Goal: Task Accomplishment & Management: Use online tool/utility

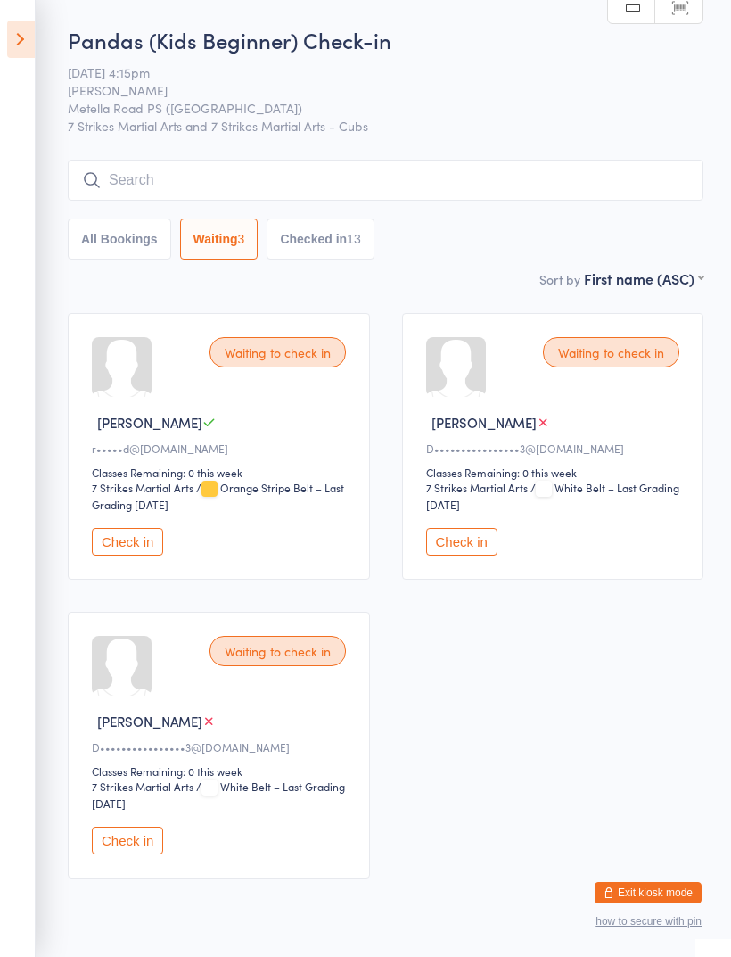
select select "0"
click at [30, 33] on icon at bounding box center [21, 39] width 28 height 37
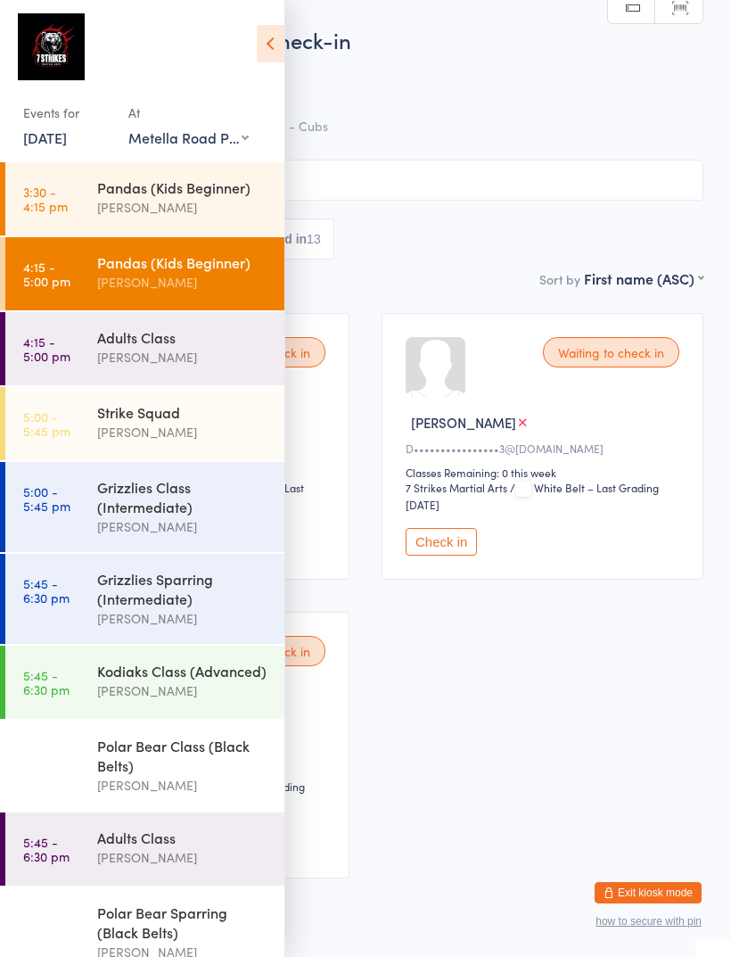
click at [133, 506] on div "Grizzlies Class (Intermediate)" at bounding box center [183, 496] width 172 height 39
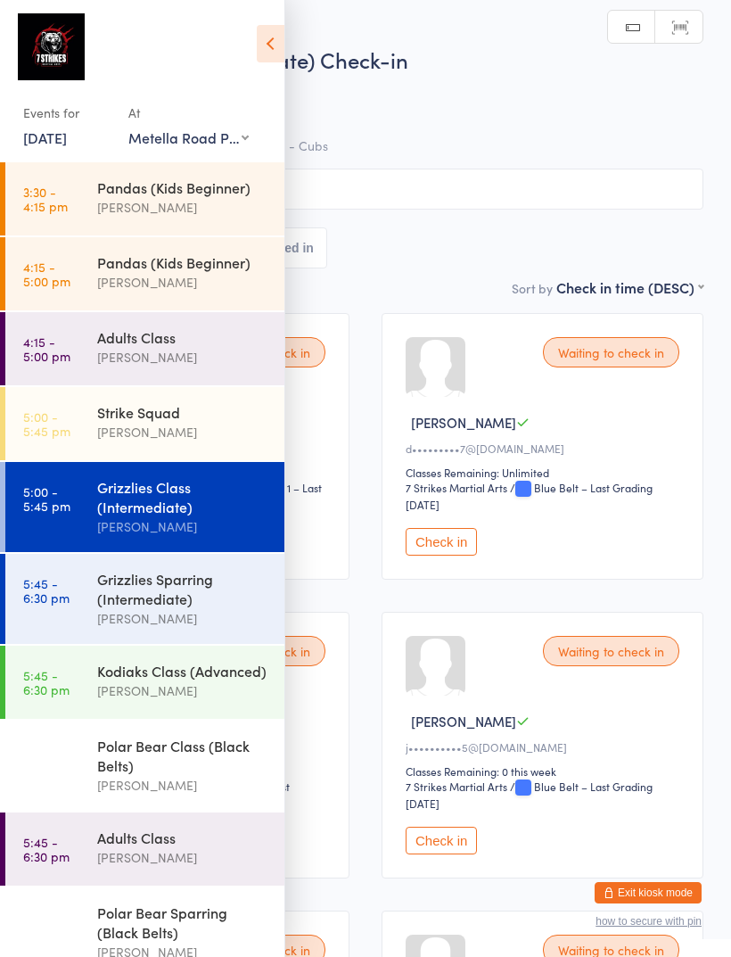
click at [251, 45] on div "Events for [DATE] [DATE] [DATE] Sun Mon Tue Wed Thu Fri Sat 31 27 28 29 30 31 0…" at bounding box center [142, 84] width 284 height 169
click at [266, 19] on div "Events for [DATE] [DATE] [DATE] Sun Mon Tue Wed Thu Fri Sat 31 27 28 29 30 31 0…" at bounding box center [142, 84] width 284 height 169
click at [268, 39] on icon at bounding box center [271, 43] width 28 height 37
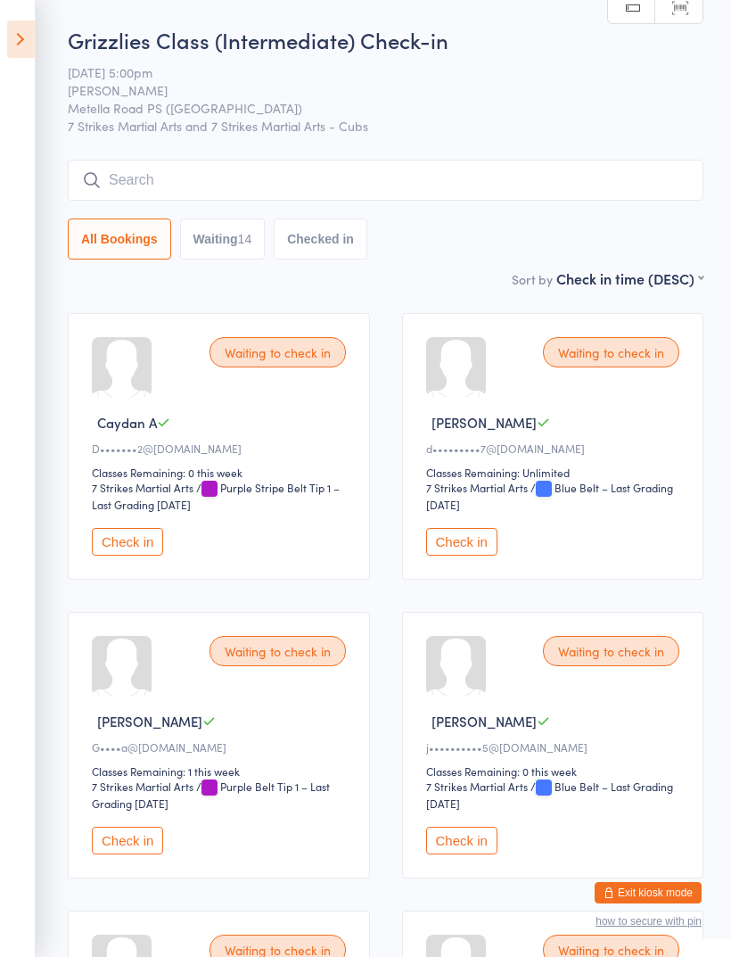
click at [217, 246] on button "Waiting 14" at bounding box center [223, 238] width 86 height 41
select select "0"
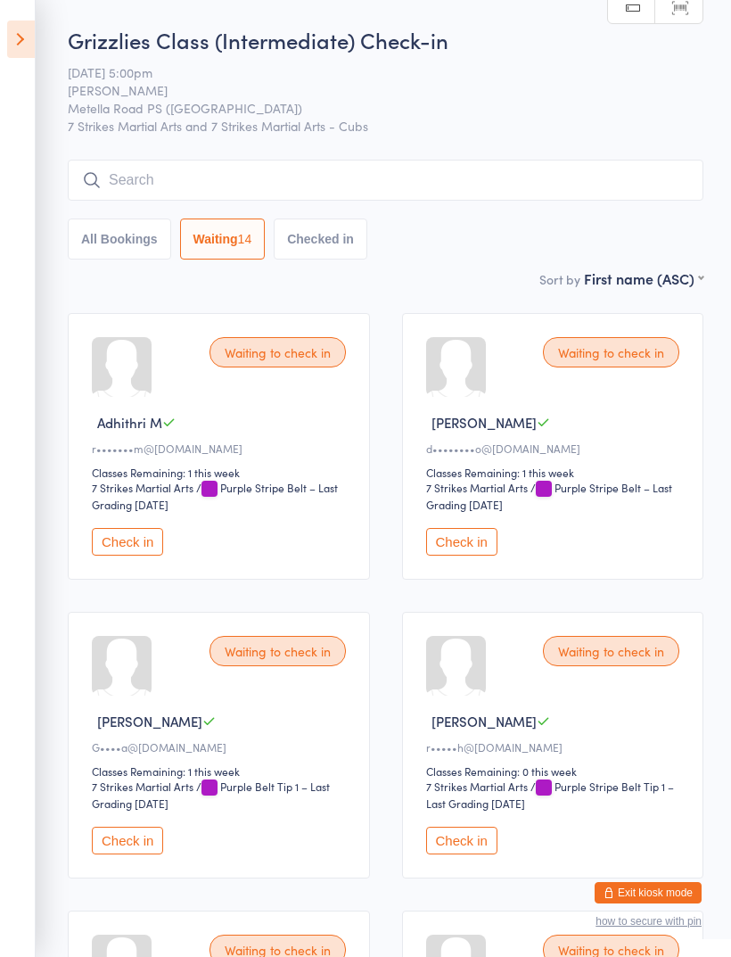
click at [155, 170] on input "search" at bounding box center [386, 180] width 636 height 41
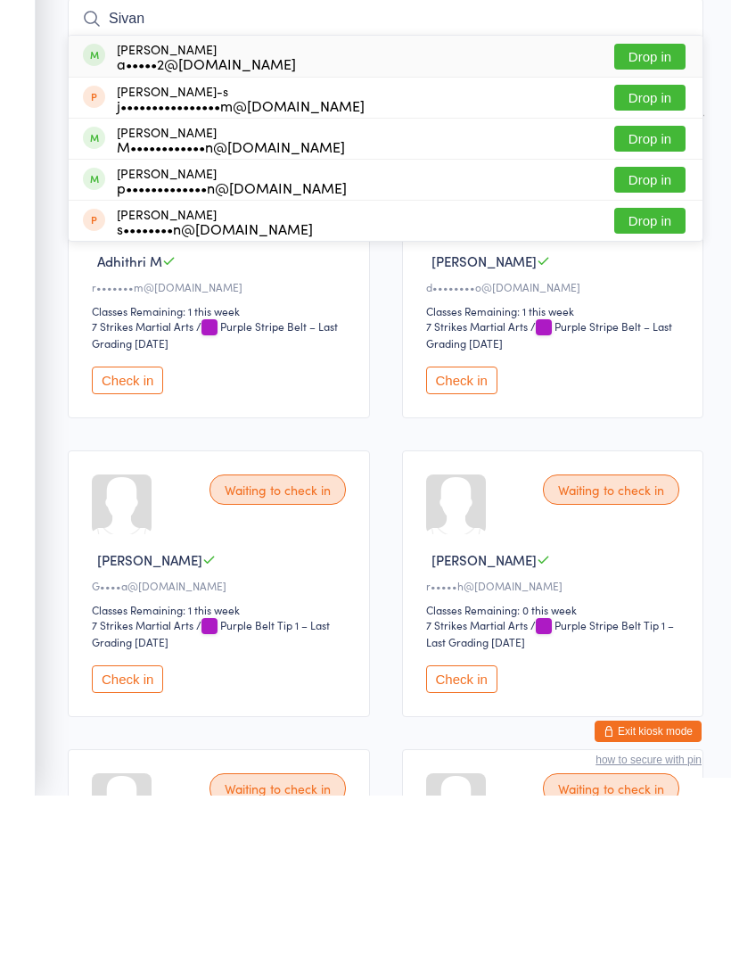
type input "Sivan"
click at [659, 205] on button "Drop in" at bounding box center [649, 218] width 71 height 26
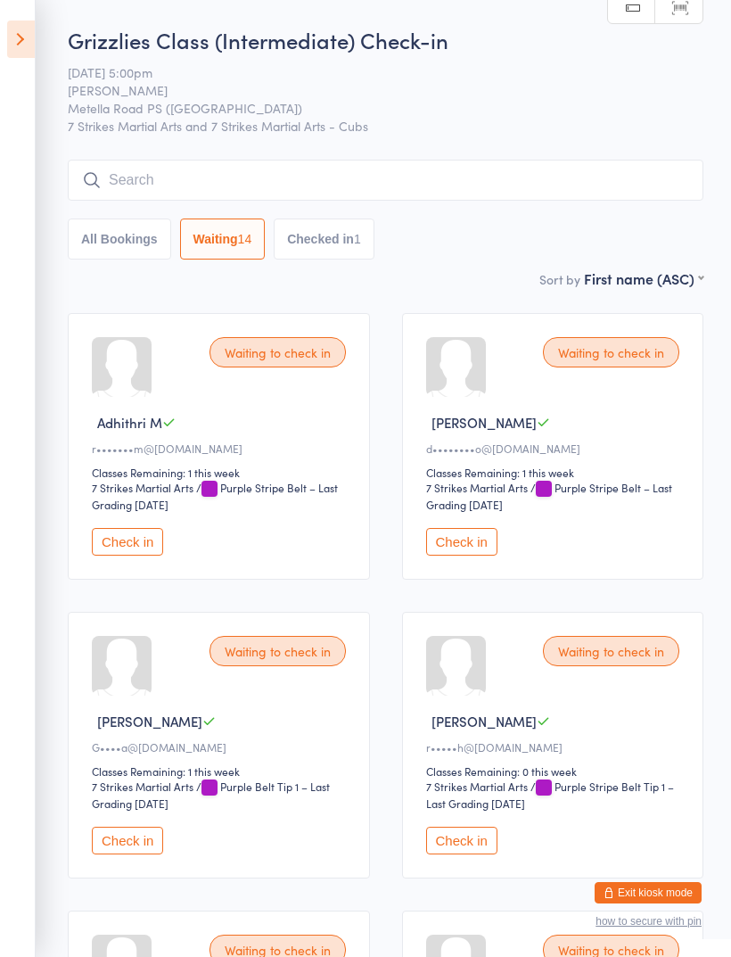
click at [209, 169] on input "search" at bounding box center [386, 180] width 636 height 41
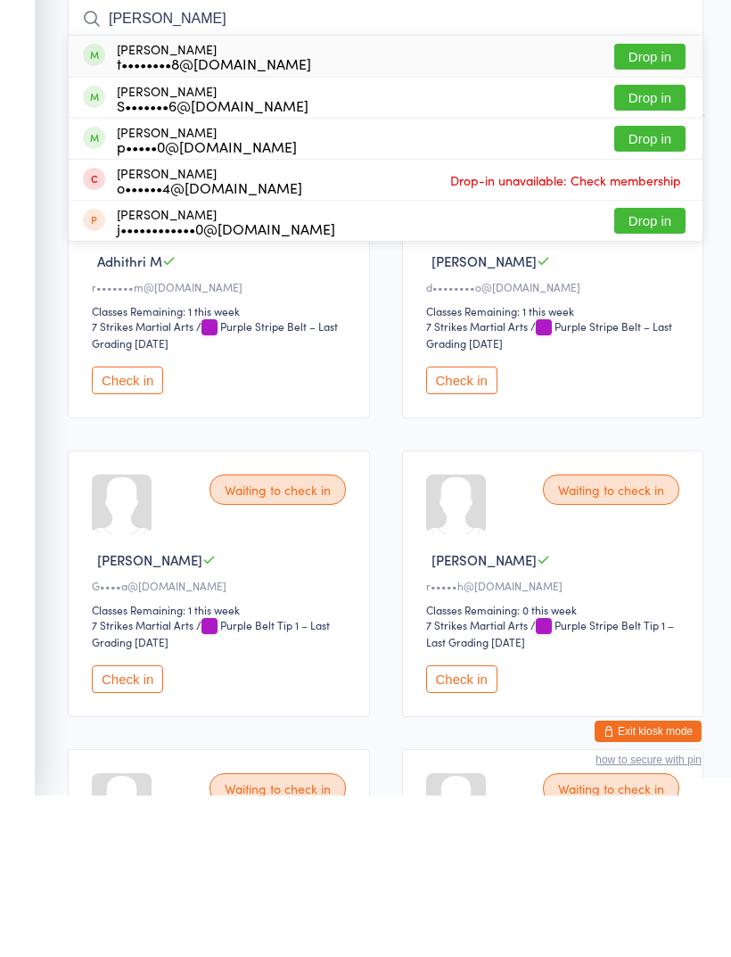
type input "[PERSON_NAME]"
click at [648, 246] on button "Drop in" at bounding box center [649, 259] width 71 height 26
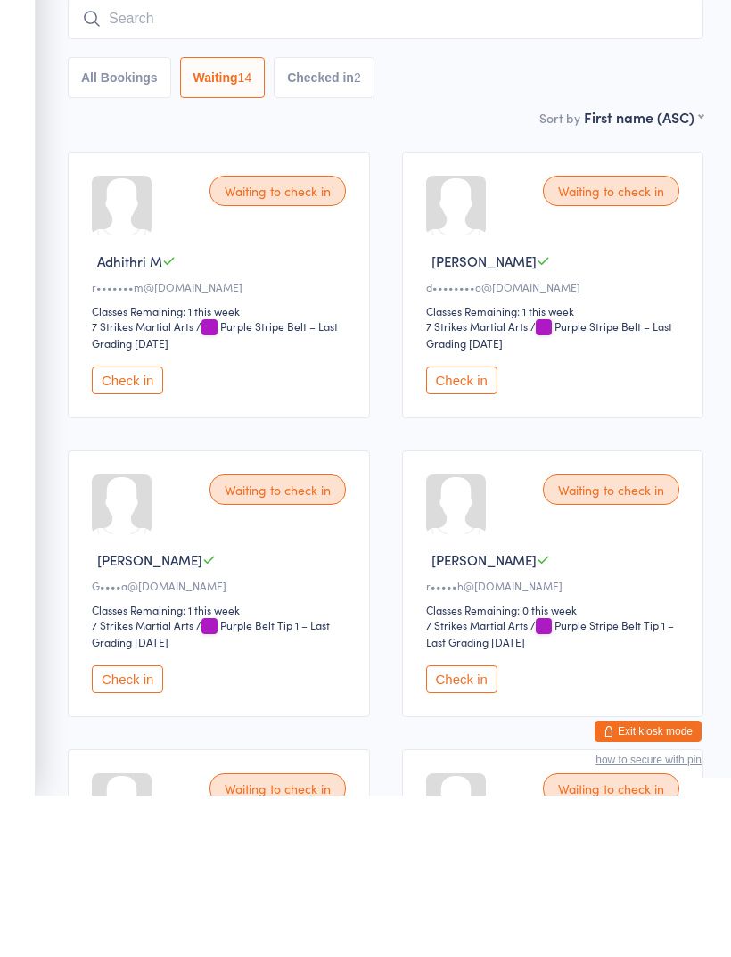
click at [136, 528] on button "Check in" at bounding box center [127, 542] width 71 height 28
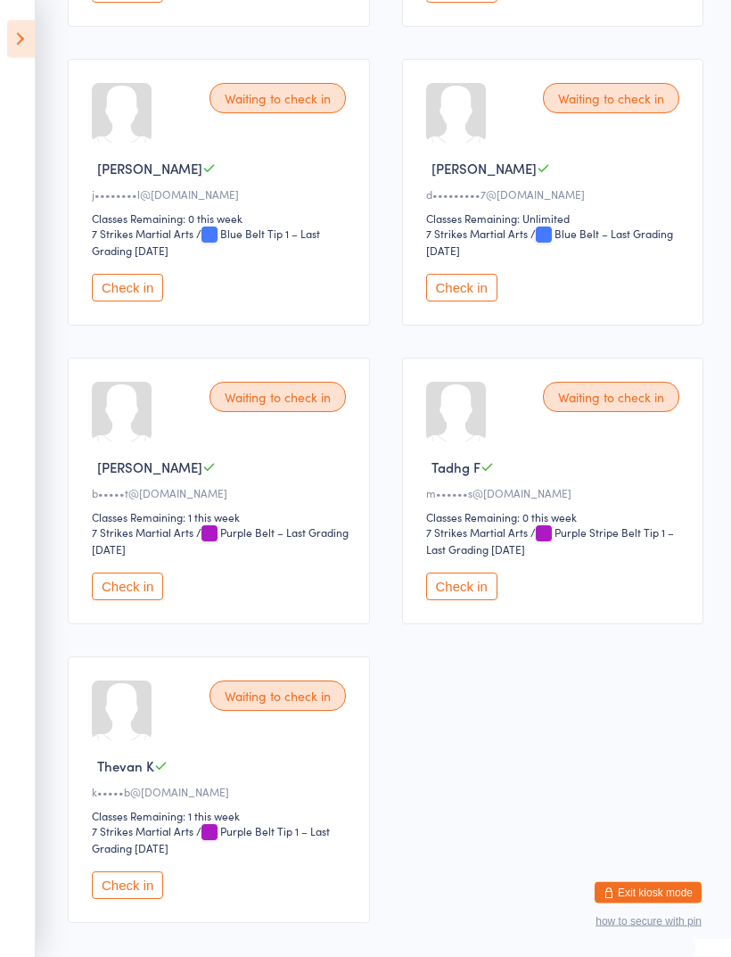
scroll to position [1452, 0]
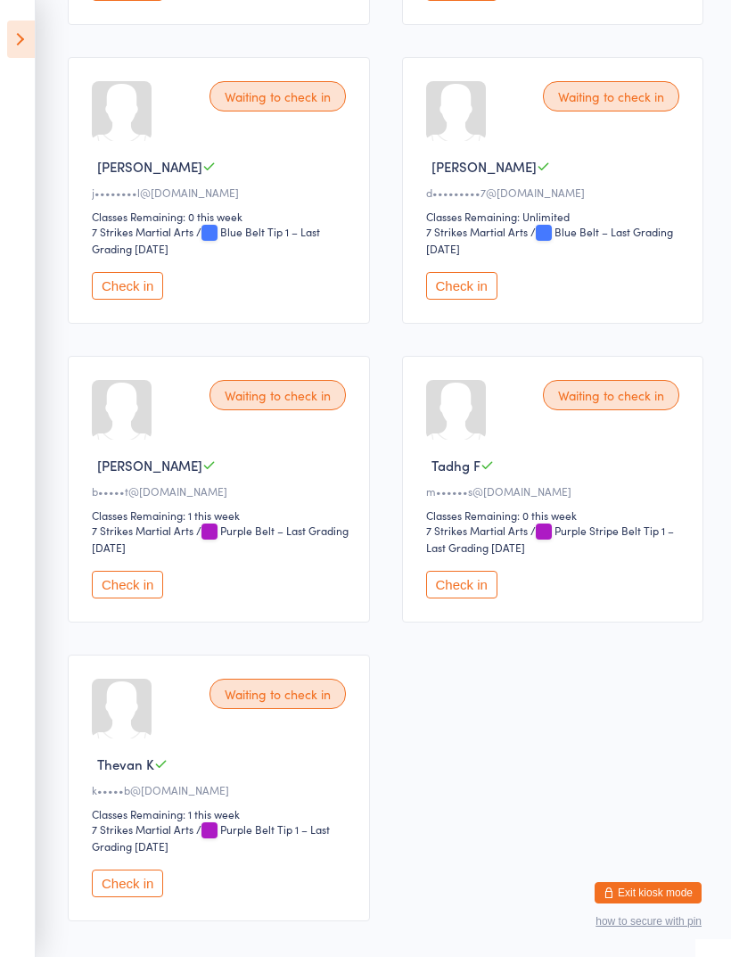
click at [453, 598] on button "Check in" at bounding box center [461, 585] width 71 height 28
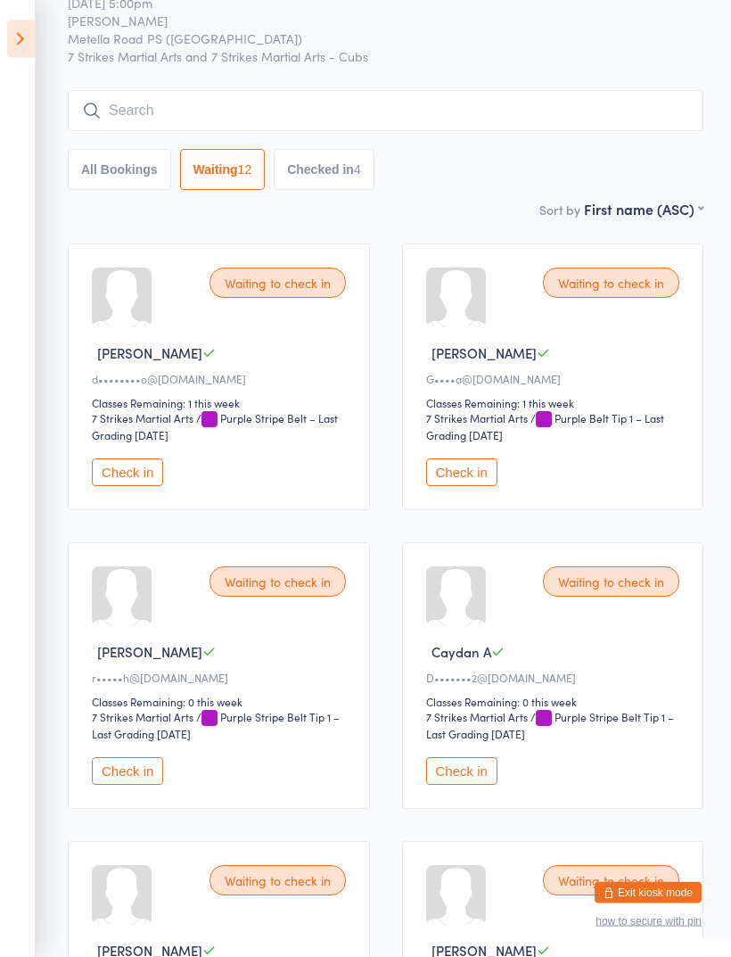
scroll to position [67, 0]
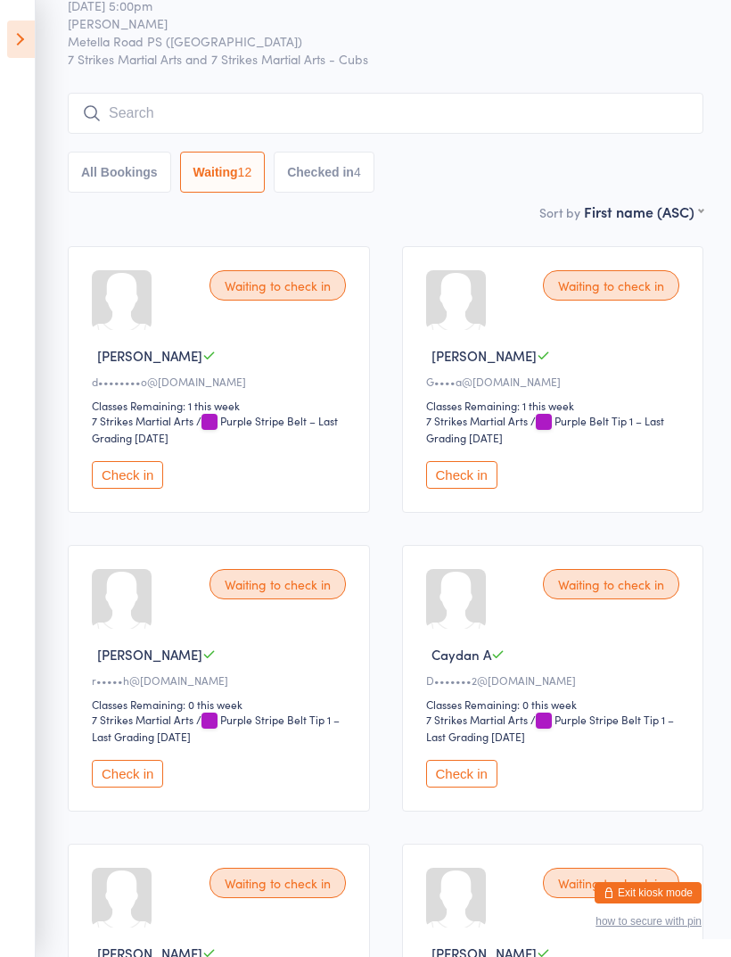
click at [115, 777] on button "Check in" at bounding box center [127, 774] width 71 height 28
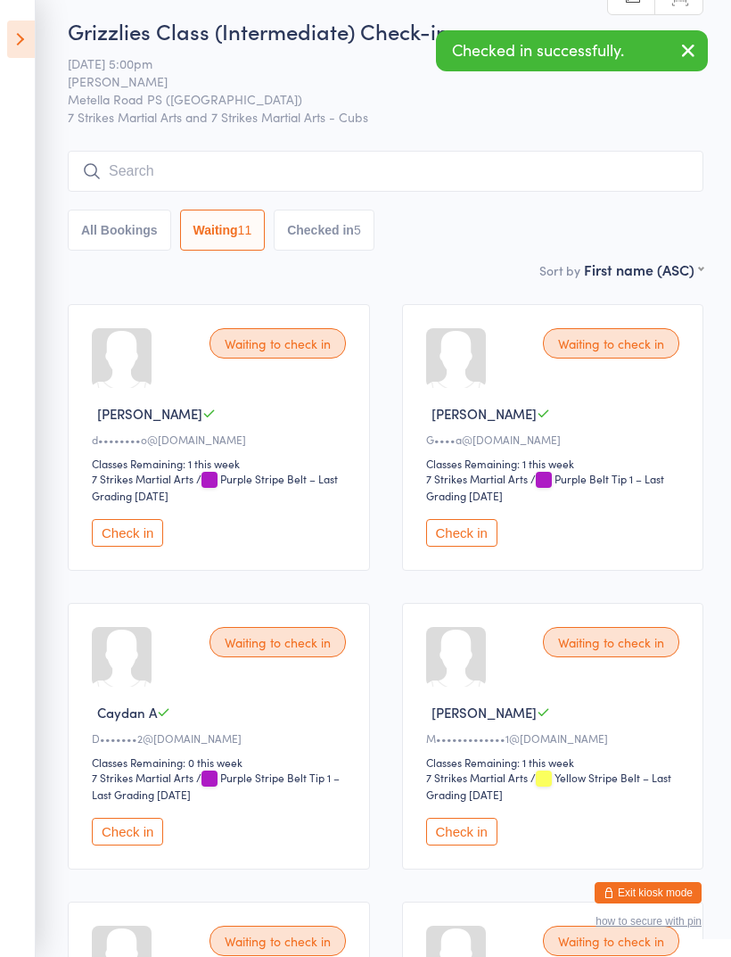
scroll to position [0, 0]
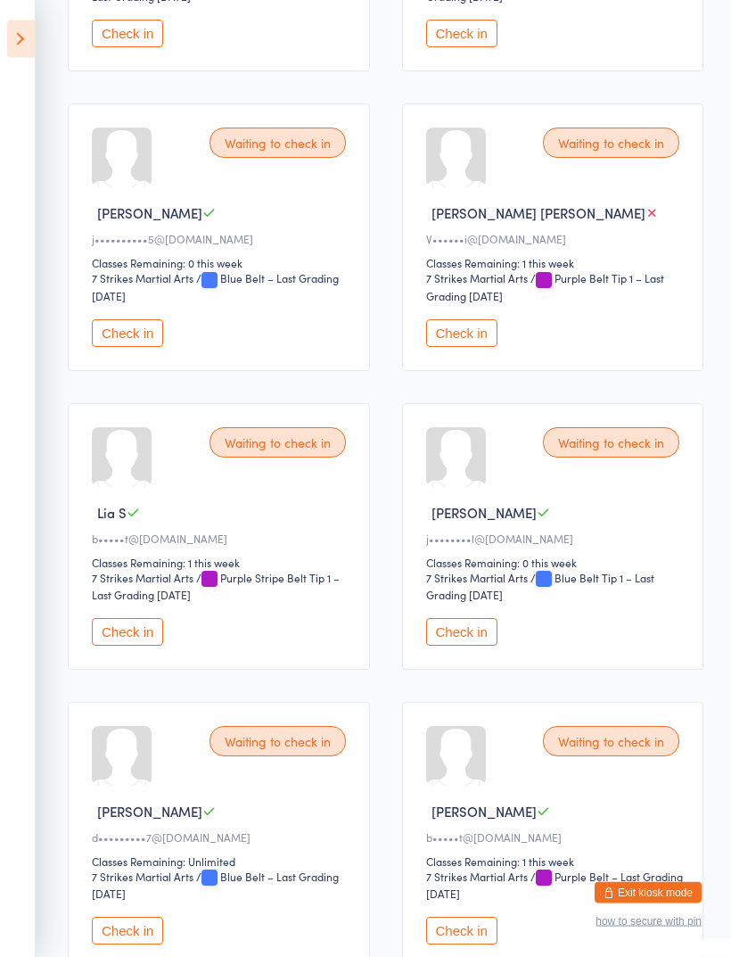
click at [124, 348] on button "Check in" at bounding box center [127, 334] width 71 height 28
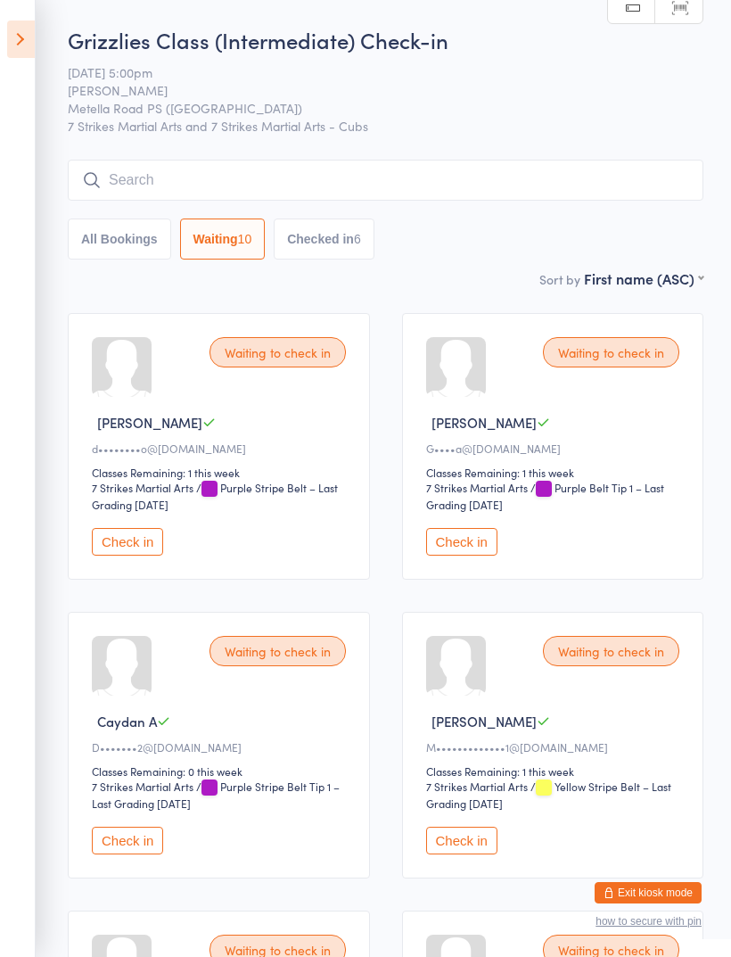
click at [21, 17] on aside "Events for [DATE] [DATE] [DATE] Sun Mon Tue Wed Thu Fri Sat 31 27 28 29 30 31 0…" at bounding box center [18, 478] width 36 height 957
click at [25, 29] on icon at bounding box center [21, 39] width 28 height 37
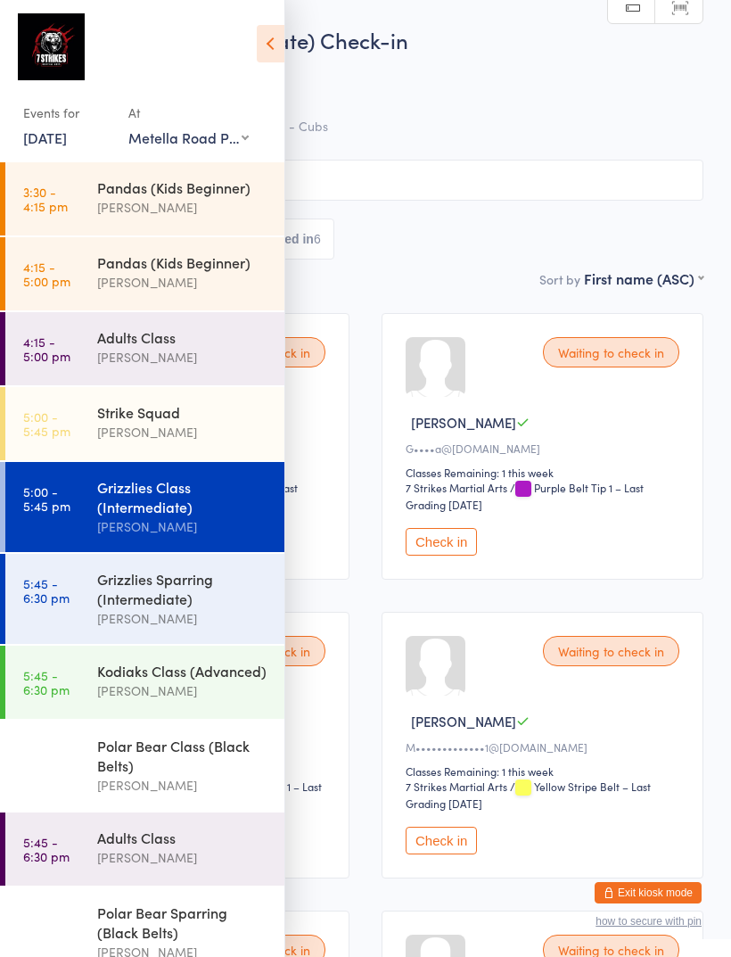
click at [260, 13] on div "Events for [DATE] [DATE] [DATE] Sun Mon Tue Wed Thu Fri Sat 31 27 28 29 30 31 0…" at bounding box center [142, 84] width 284 height 169
click at [257, 38] on icon at bounding box center [271, 43] width 28 height 37
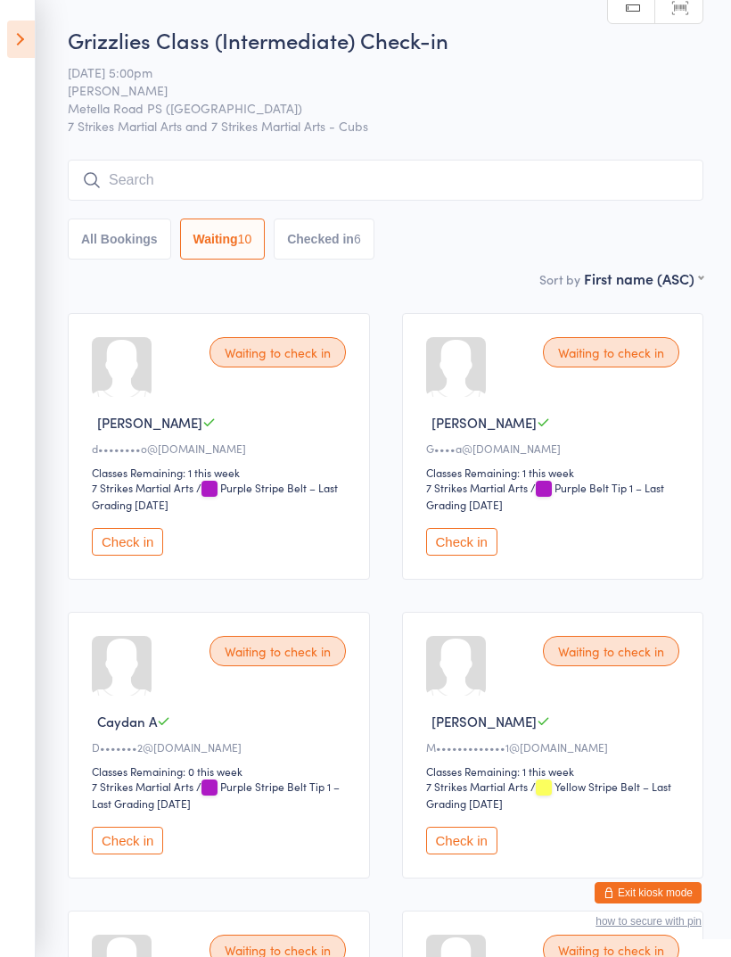
click at [287, 170] on input "search" at bounding box center [386, 180] width 636 height 41
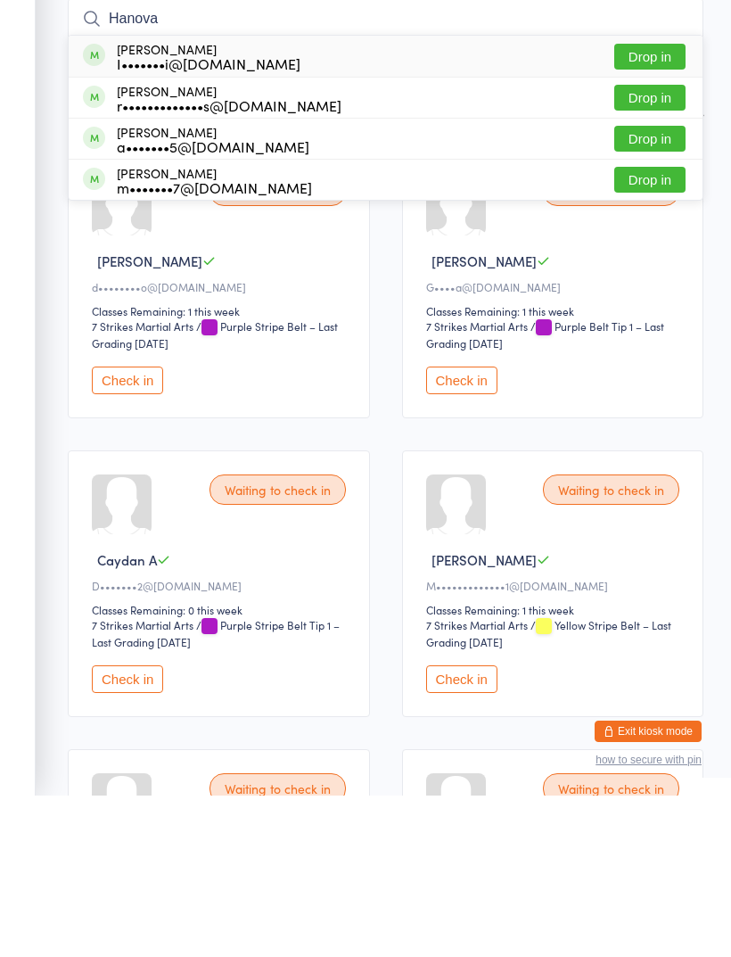
type input "Hanova"
click at [659, 205] on button "Drop in" at bounding box center [649, 218] width 71 height 26
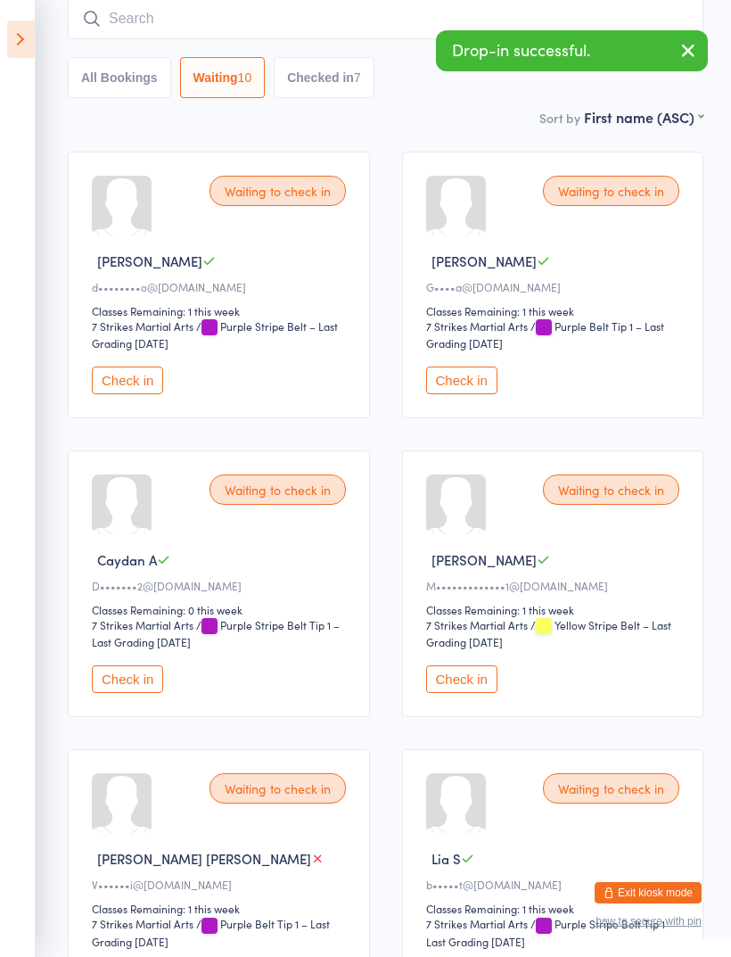
click at [118, 683] on button "Check in" at bounding box center [127, 679] width 71 height 28
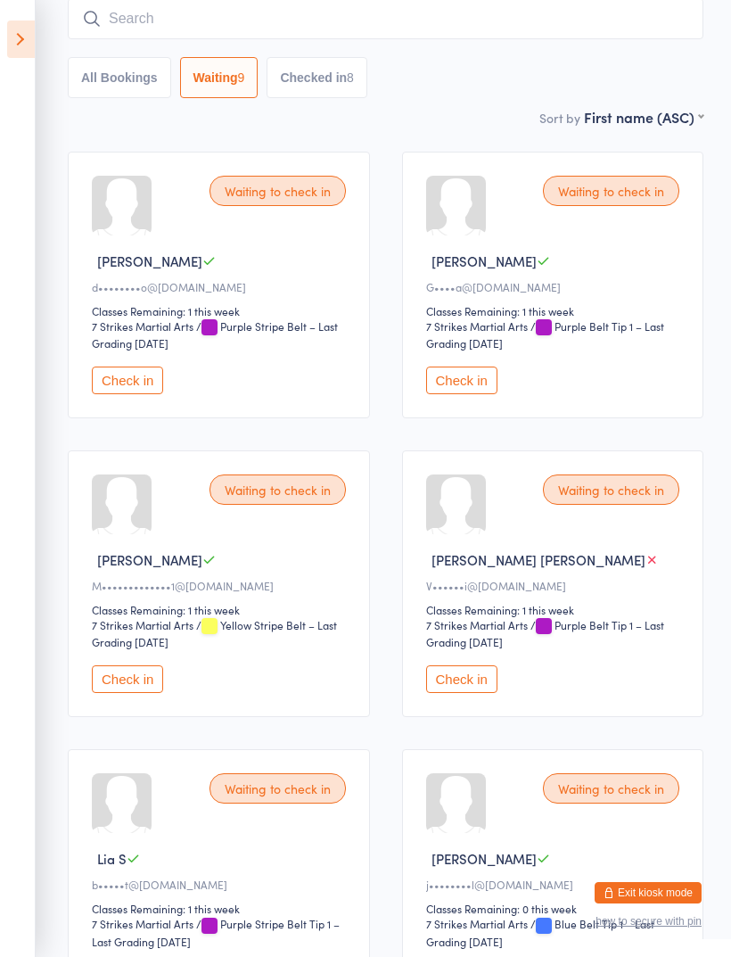
click at [474, 377] on button "Check in" at bounding box center [461, 381] width 71 height 28
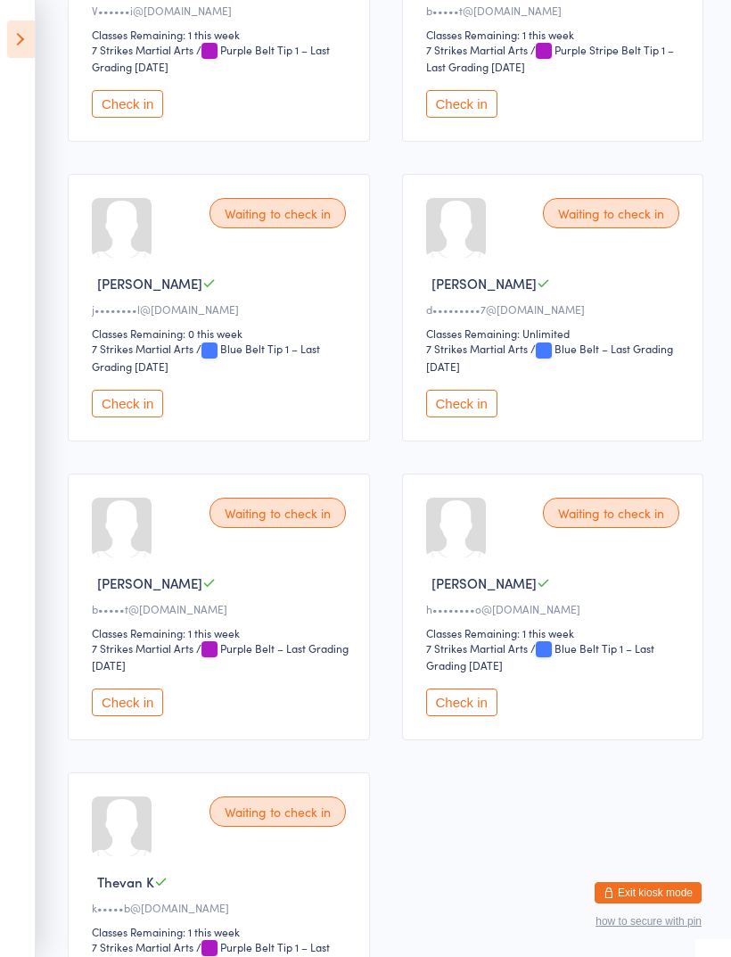
scroll to position [744, 0]
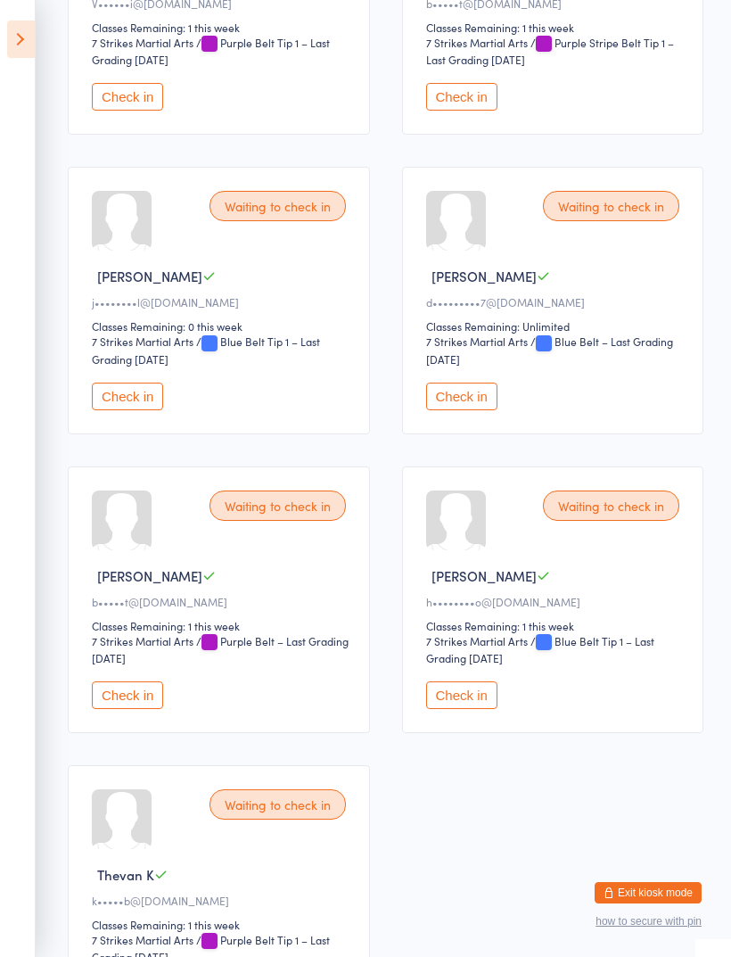
click at [453, 709] on button "Check in" at bounding box center [461, 695] width 71 height 28
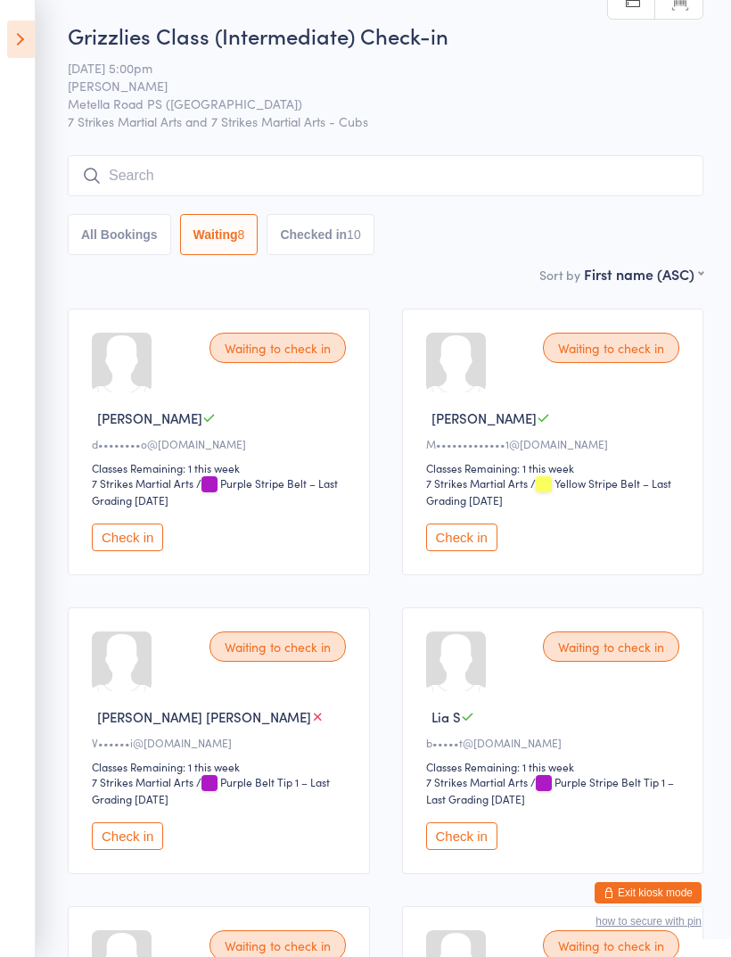
scroll to position [0, 0]
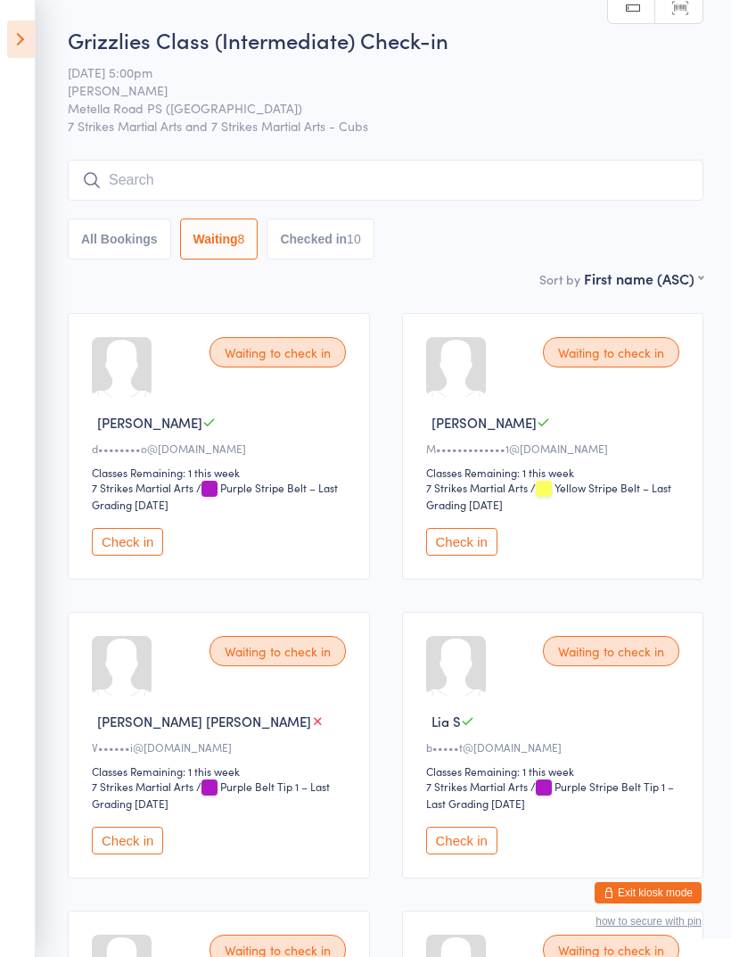
click at [125, 243] on button "All Bookings" at bounding box center [119, 238] width 103 height 41
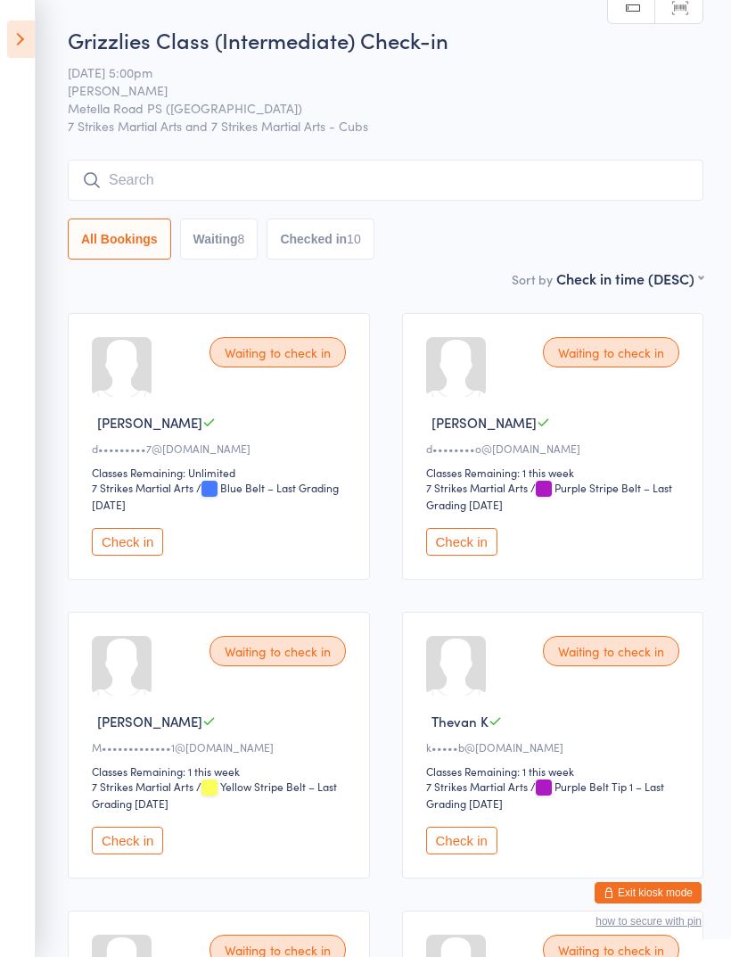
click at [213, 235] on button "Waiting 8" at bounding box center [219, 238] width 78 height 41
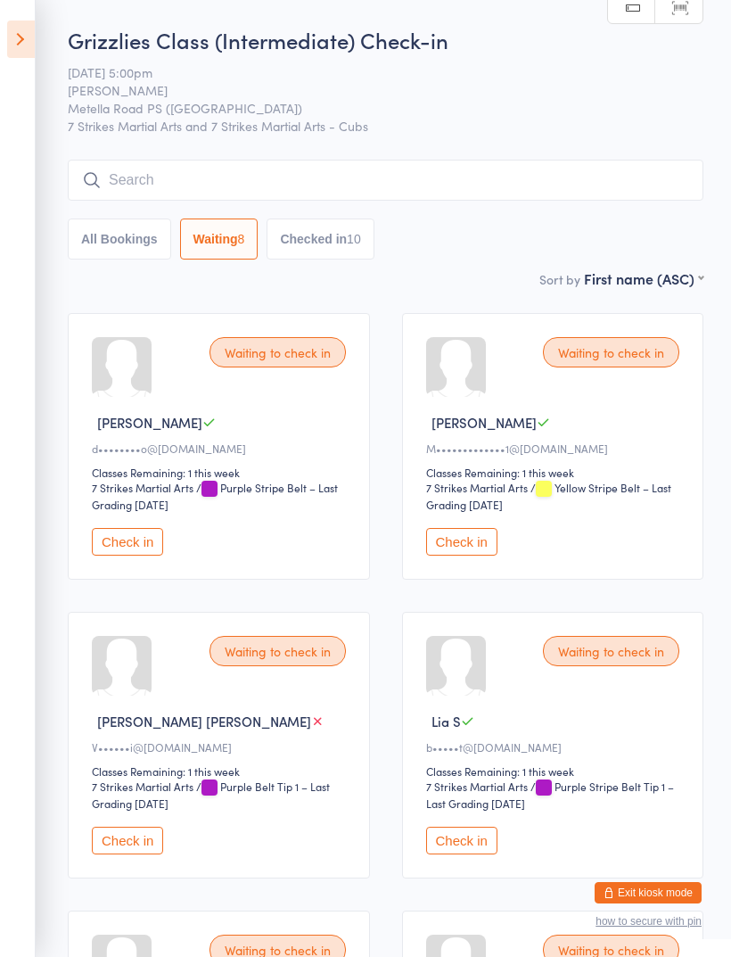
click at [109, 238] on button "All Bookings" at bounding box center [119, 238] width 103 height 41
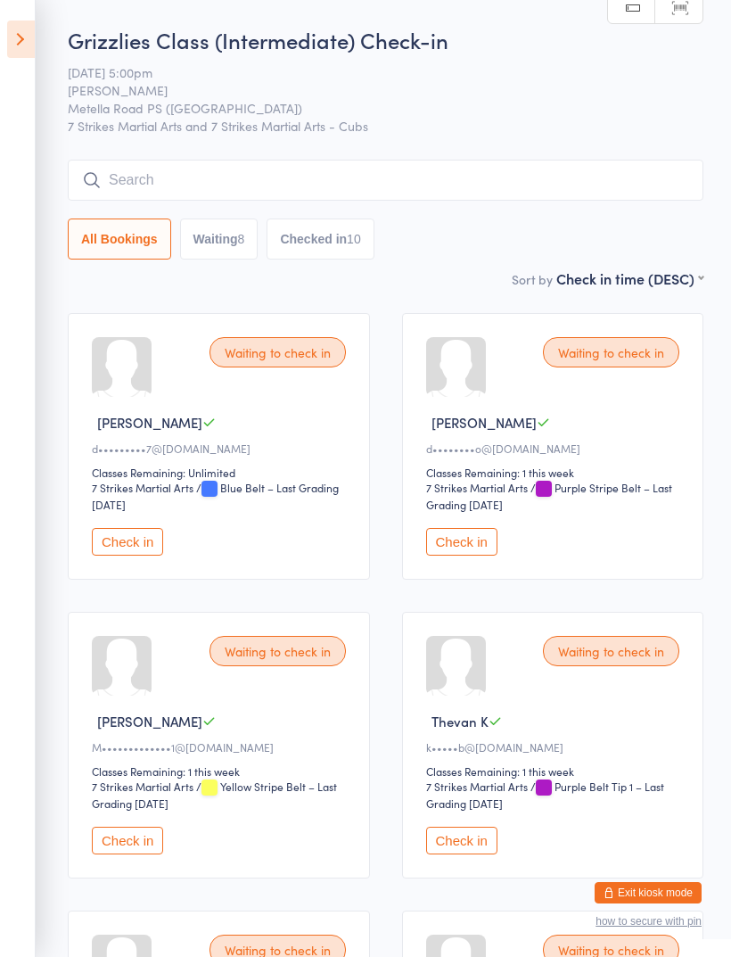
select select "5"
click at [131, 538] on button "Check in" at bounding box center [127, 542] width 71 height 28
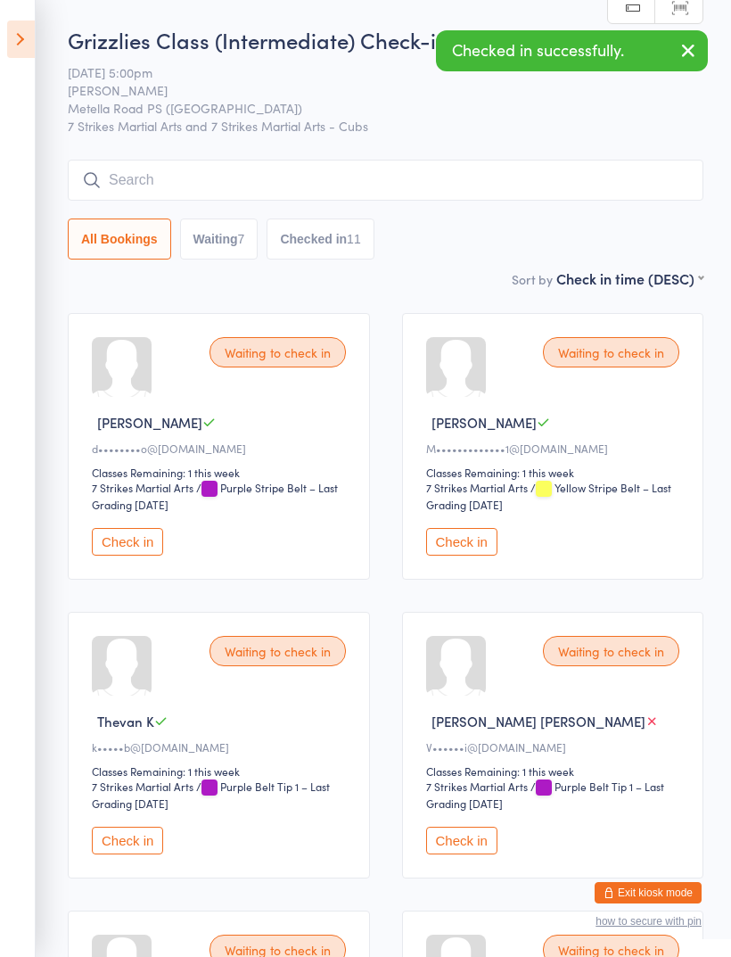
click at [120, 540] on button "Check in" at bounding box center [127, 542] width 71 height 28
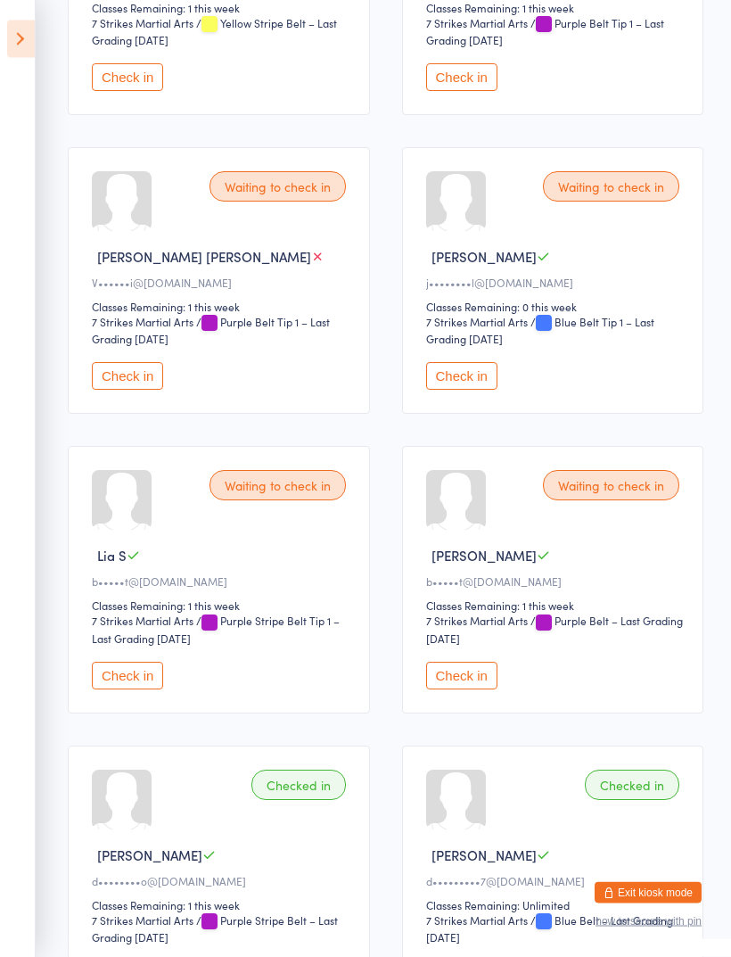
scroll to position [465, 0]
click at [137, 689] on button "Check in" at bounding box center [127, 676] width 71 height 28
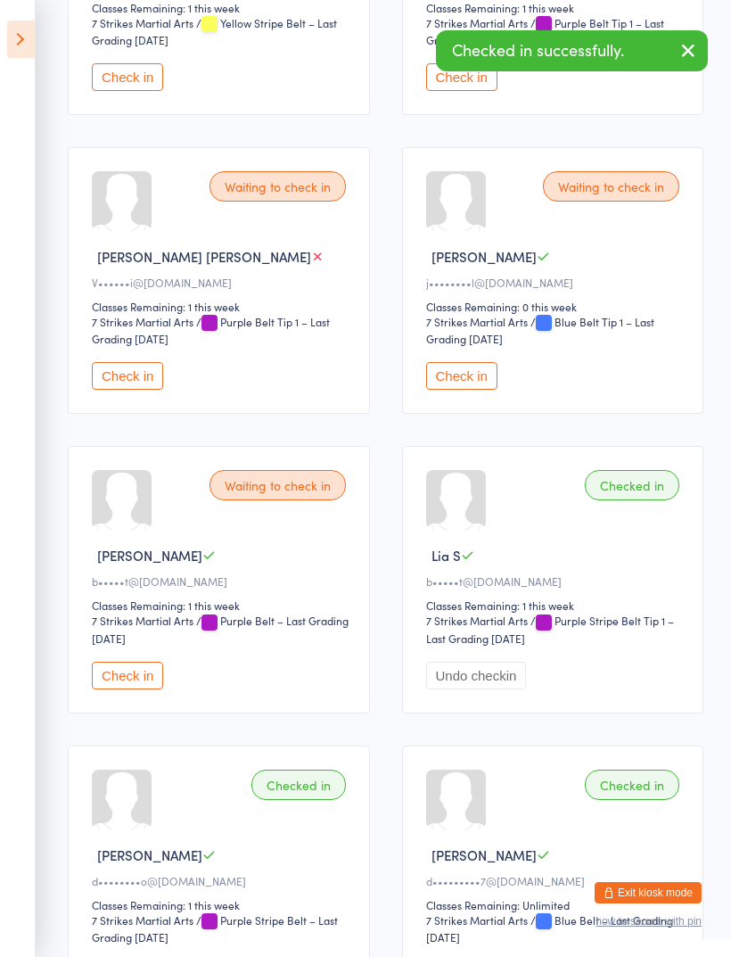
click at [144, 678] on div "Waiting to check in [PERSON_NAME] S b•••••t@[DOMAIN_NAME] Classes Remaining: 1 …" at bounding box center [219, 579] width 302 height 267
click at [125, 685] on button "Check in" at bounding box center [127, 676] width 71 height 28
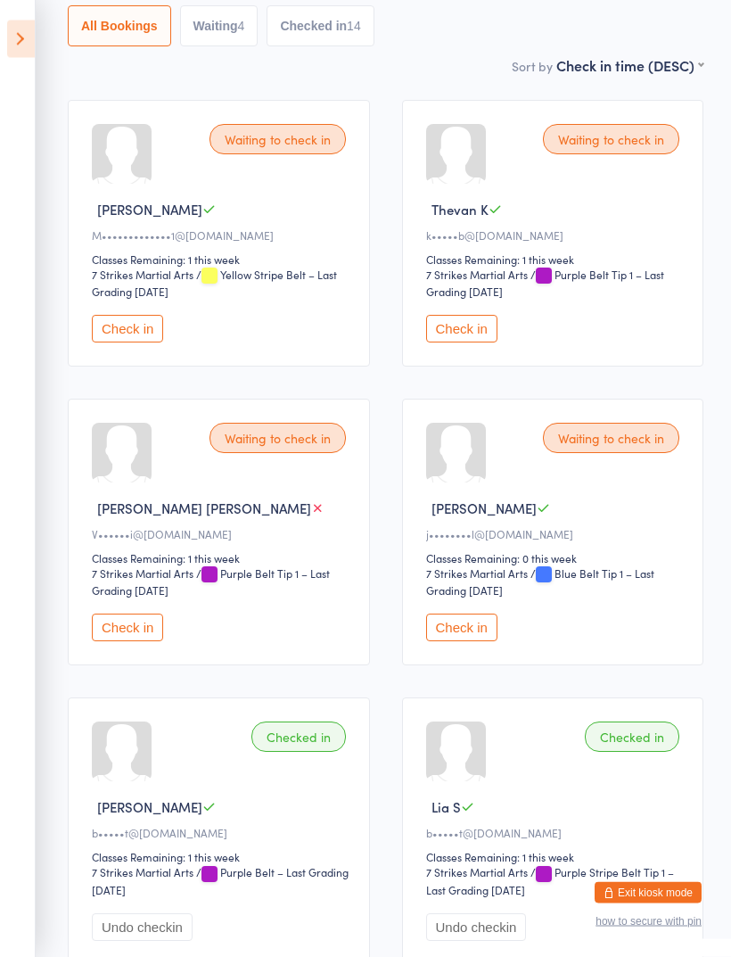
scroll to position [209, 0]
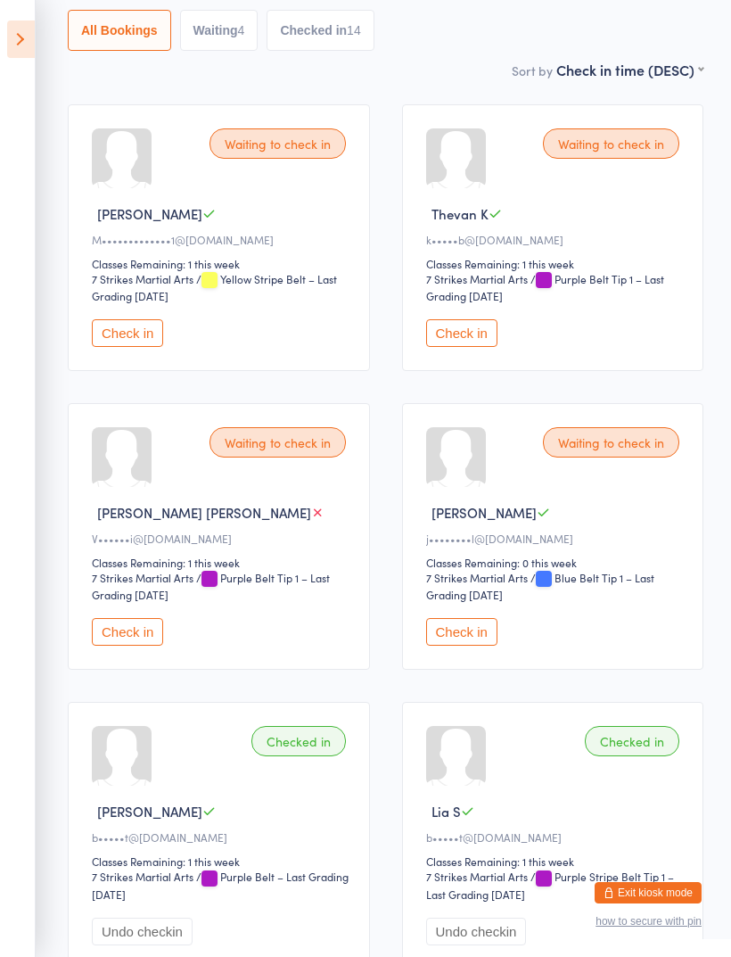
click at [477, 334] on button "Check in" at bounding box center [461, 333] width 71 height 28
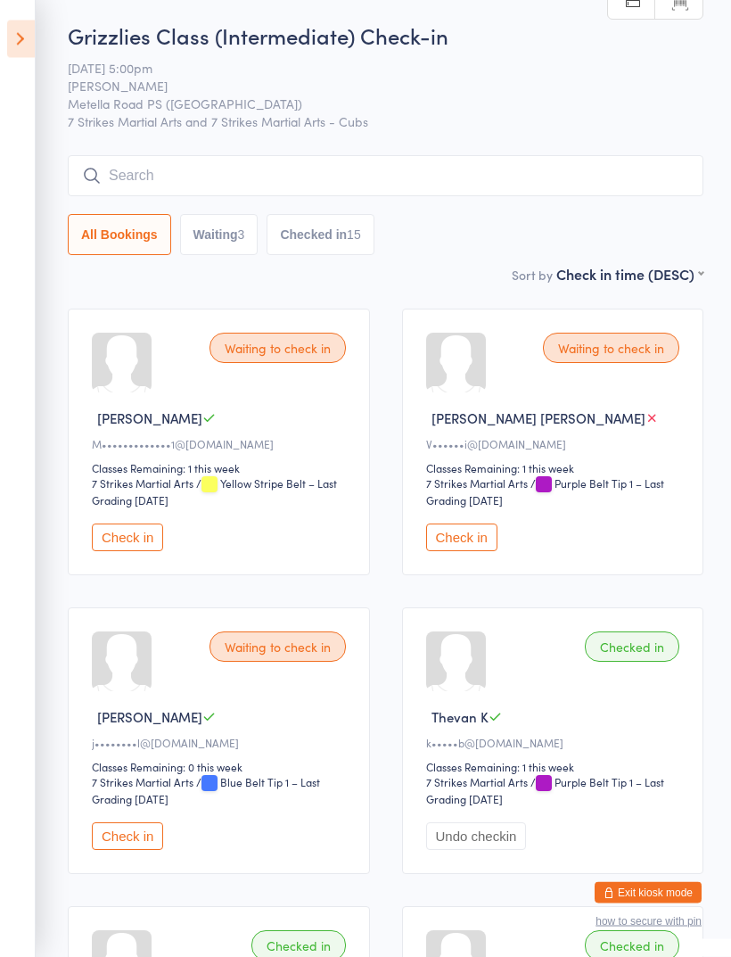
scroll to position [0, 0]
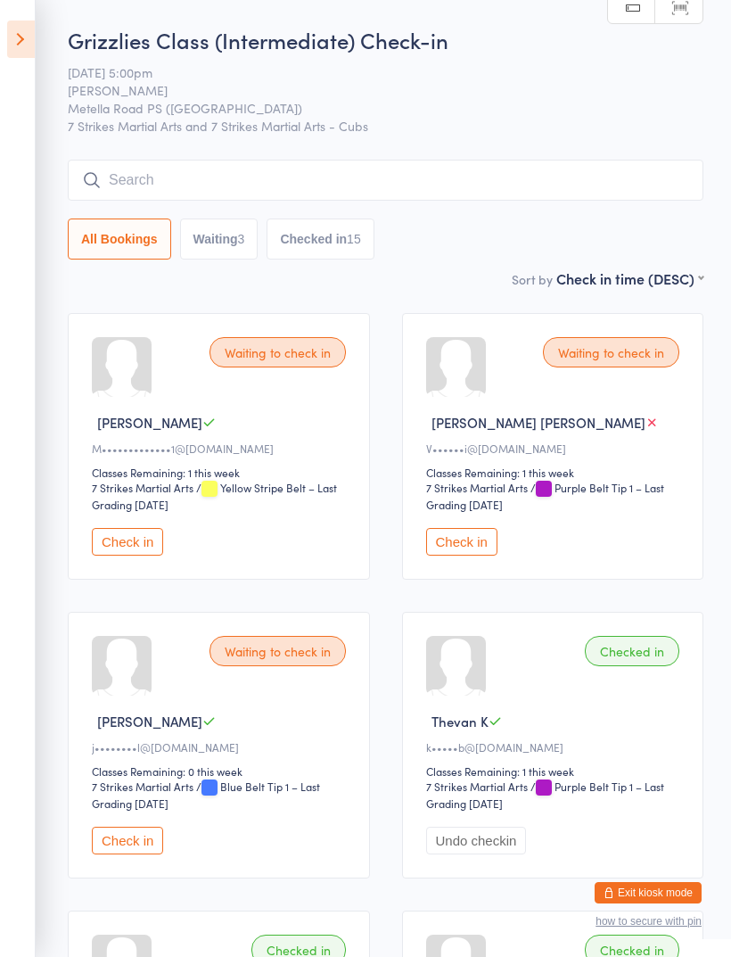
click at [259, 174] on input "search" at bounding box center [386, 180] width 636 height 41
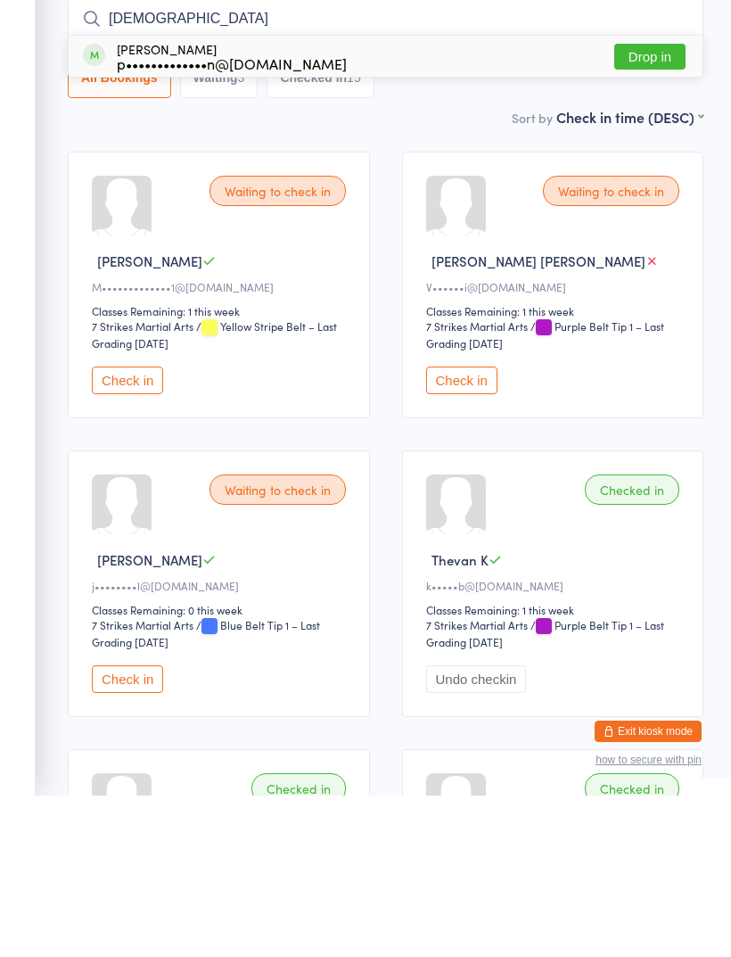
type input "[DEMOGRAPHIC_DATA]"
click at [646, 205] on button "Drop in" at bounding box center [649, 218] width 71 height 26
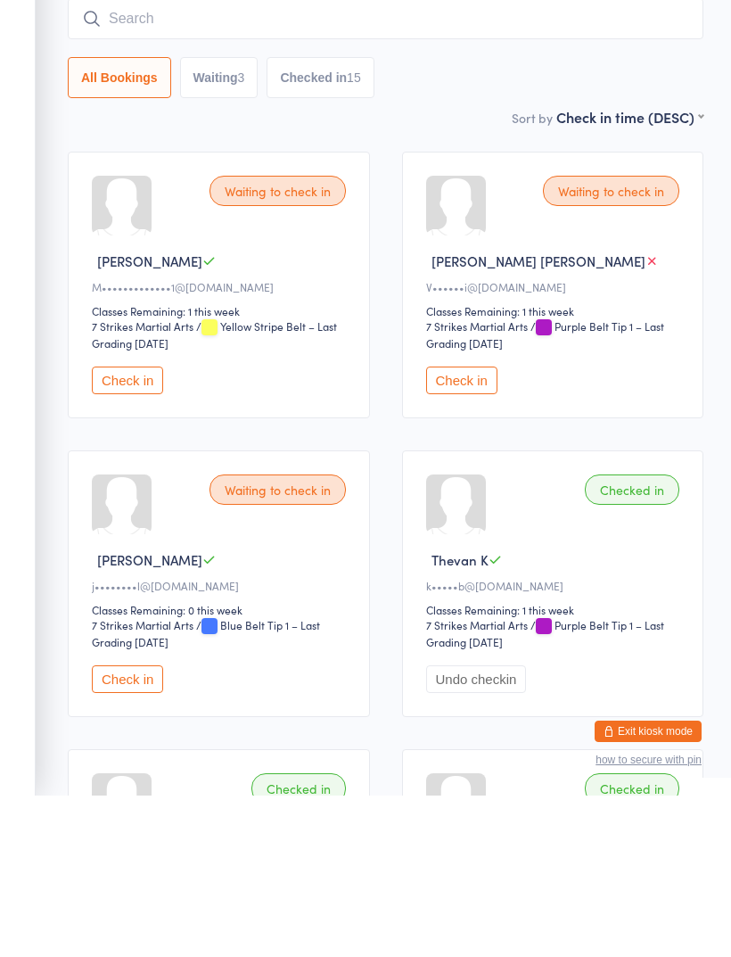
scroll to position [161, 0]
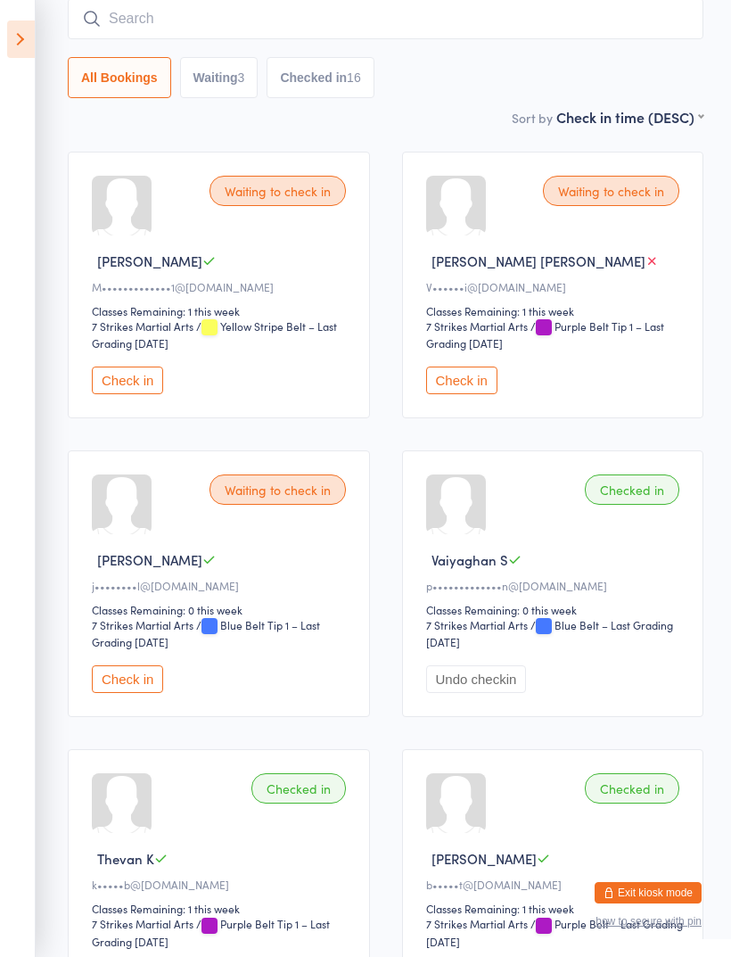
click at [403, 18] on input "search" at bounding box center [386, 18] width 636 height 41
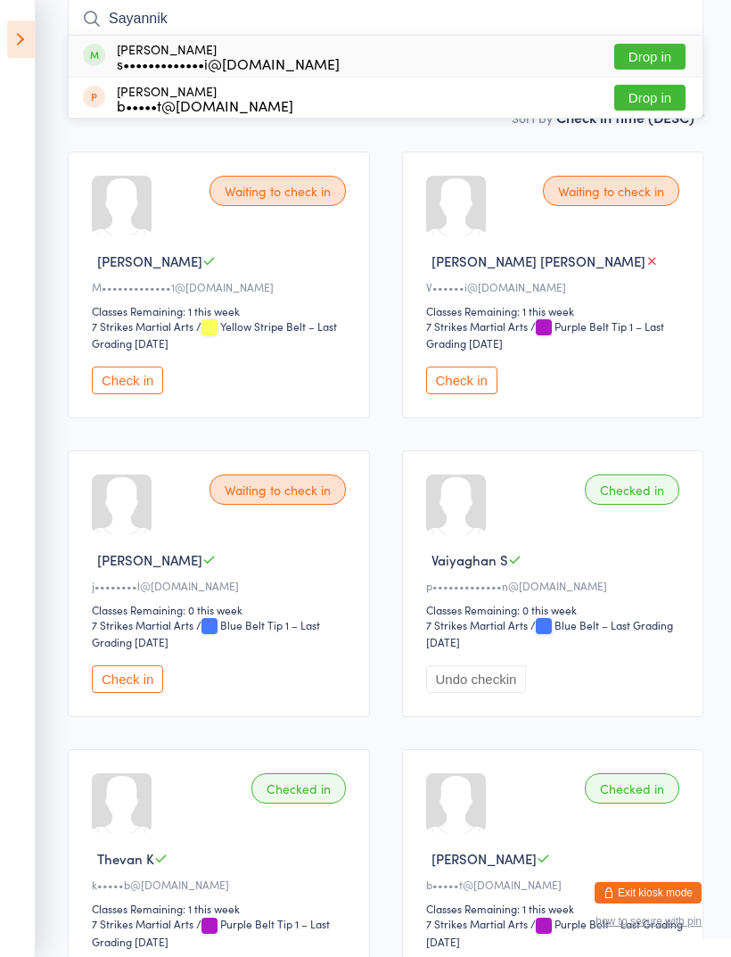
type input "Sayannik"
click at [647, 48] on button "Drop in" at bounding box center [649, 57] width 71 height 26
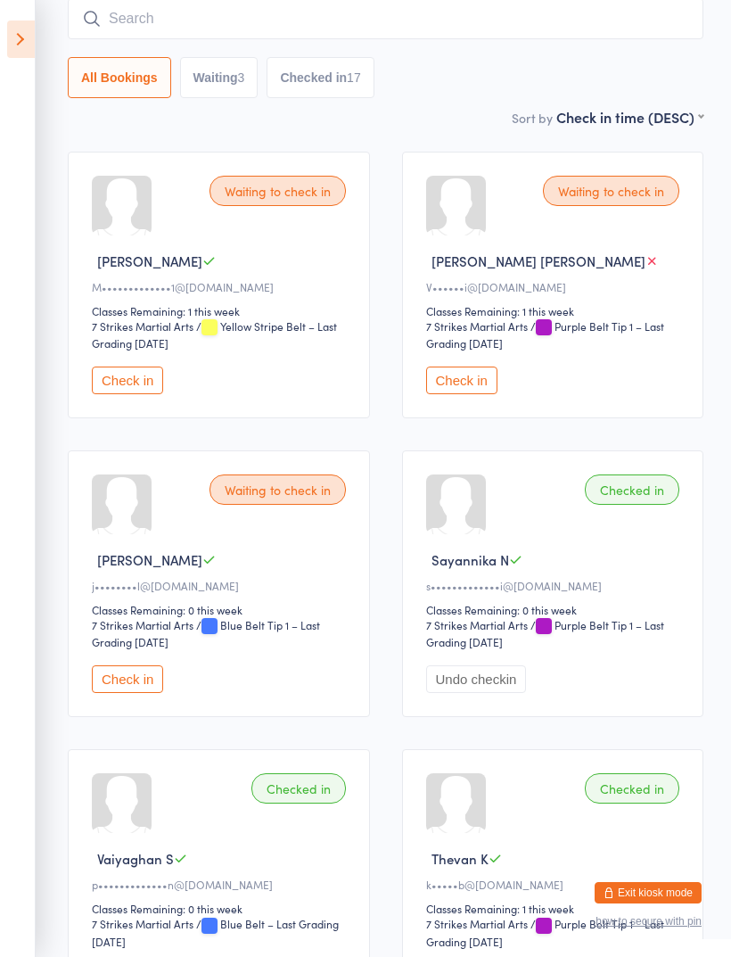
click at [125, 693] on button "Check in" at bounding box center [127, 679] width 71 height 28
click at [218, 85] on button "Waiting 2" at bounding box center [219, 77] width 78 height 41
select select "0"
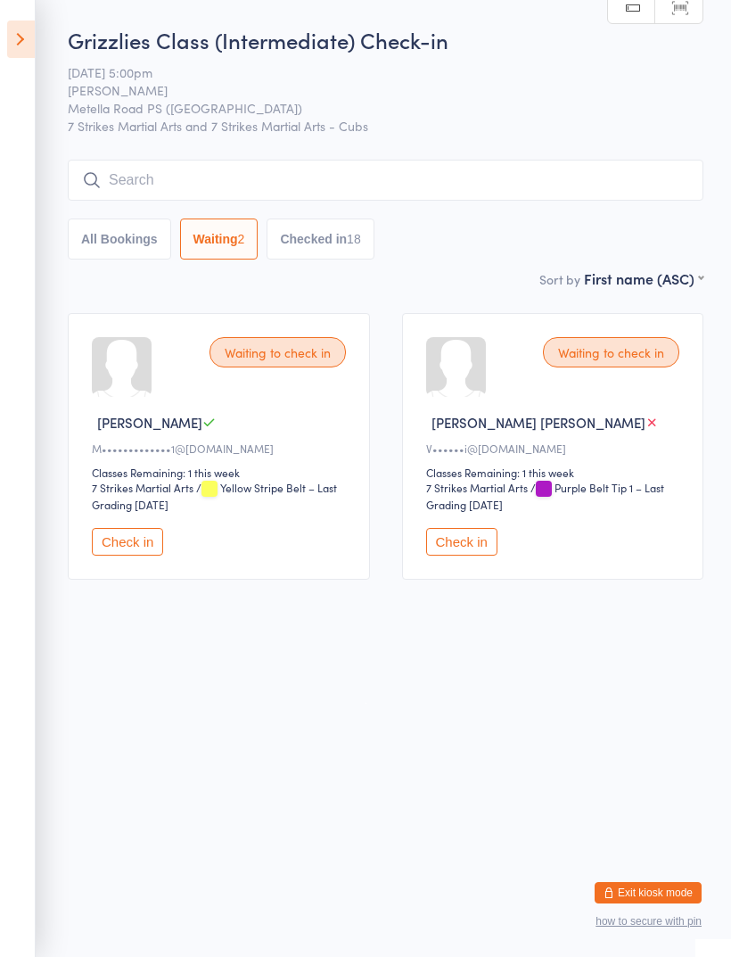
click at [449, 546] on button "Check in" at bounding box center [461, 542] width 71 height 28
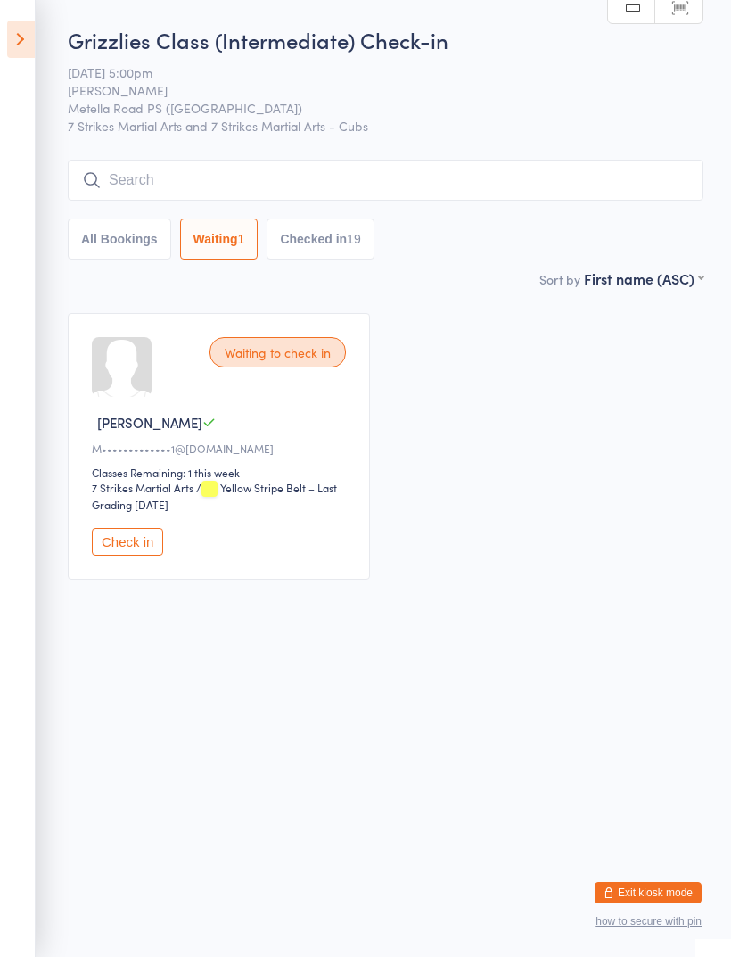
click at [28, 21] on icon at bounding box center [21, 39] width 28 height 37
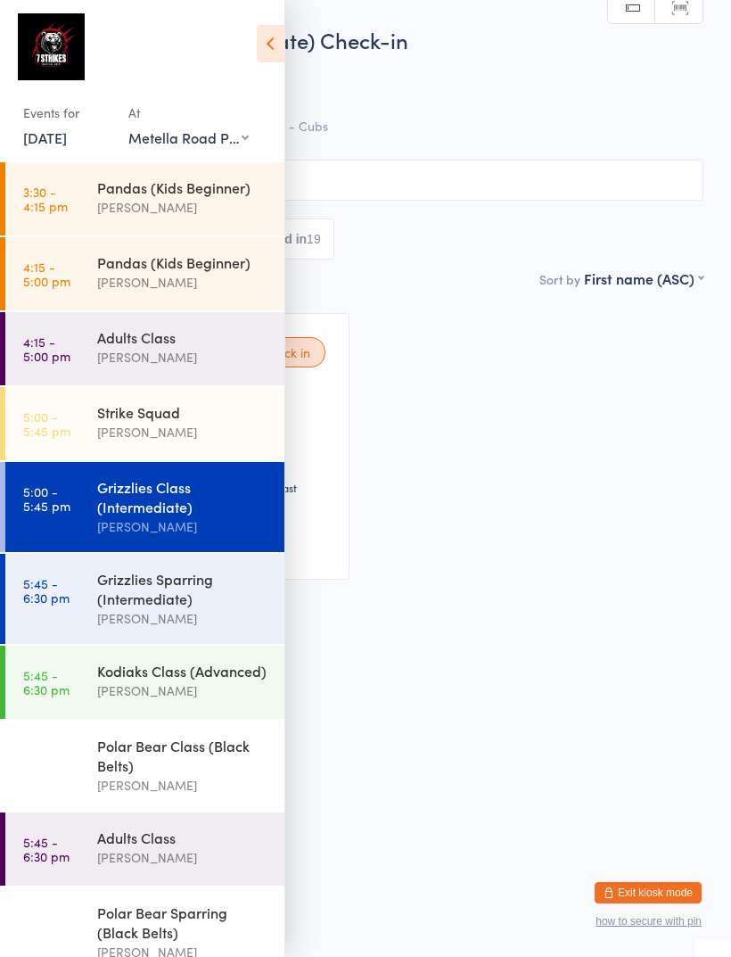
click at [166, 680] on div "Kodiaks Class (Advanced)" at bounding box center [183, 671] width 172 height 20
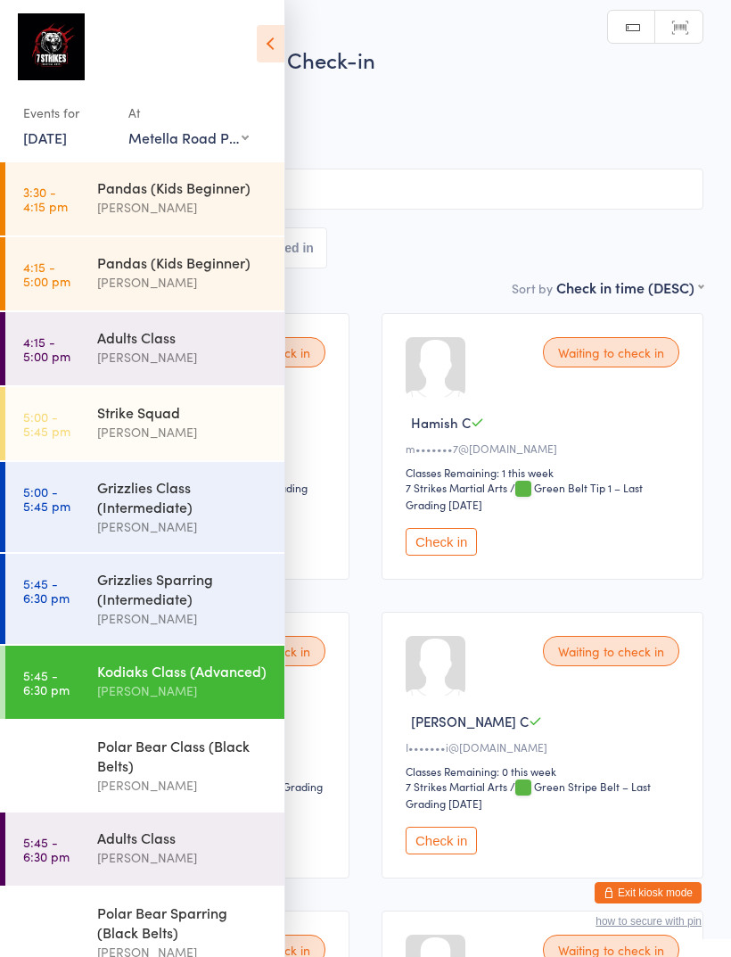
click at [279, 34] on icon at bounding box center [271, 43] width 28 height 37
